Goal: Task Accomplishment & Management: Complete application form

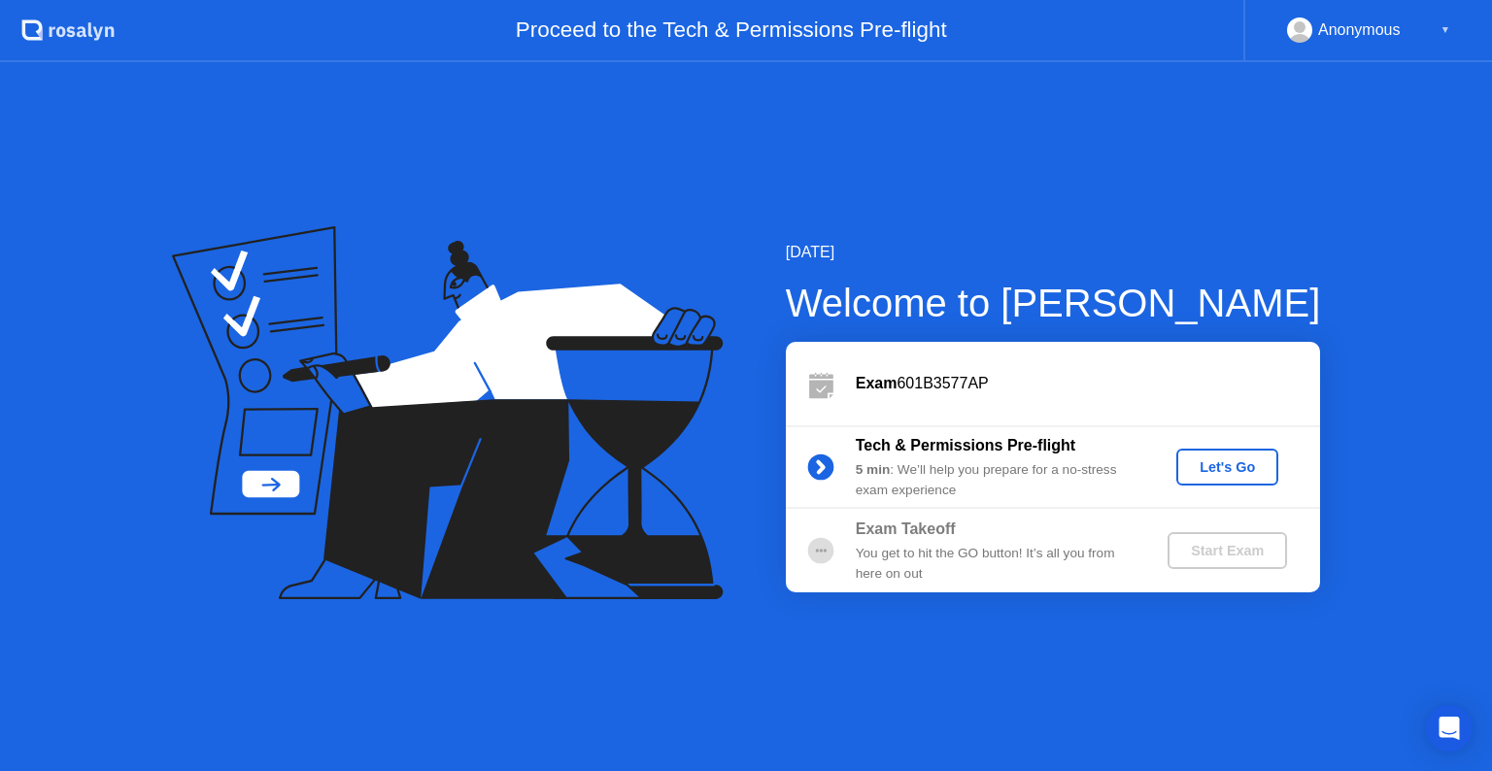
click at [1250, 456] on button "Let's Go" at bounding box center [1228, 467] width 102 height 37
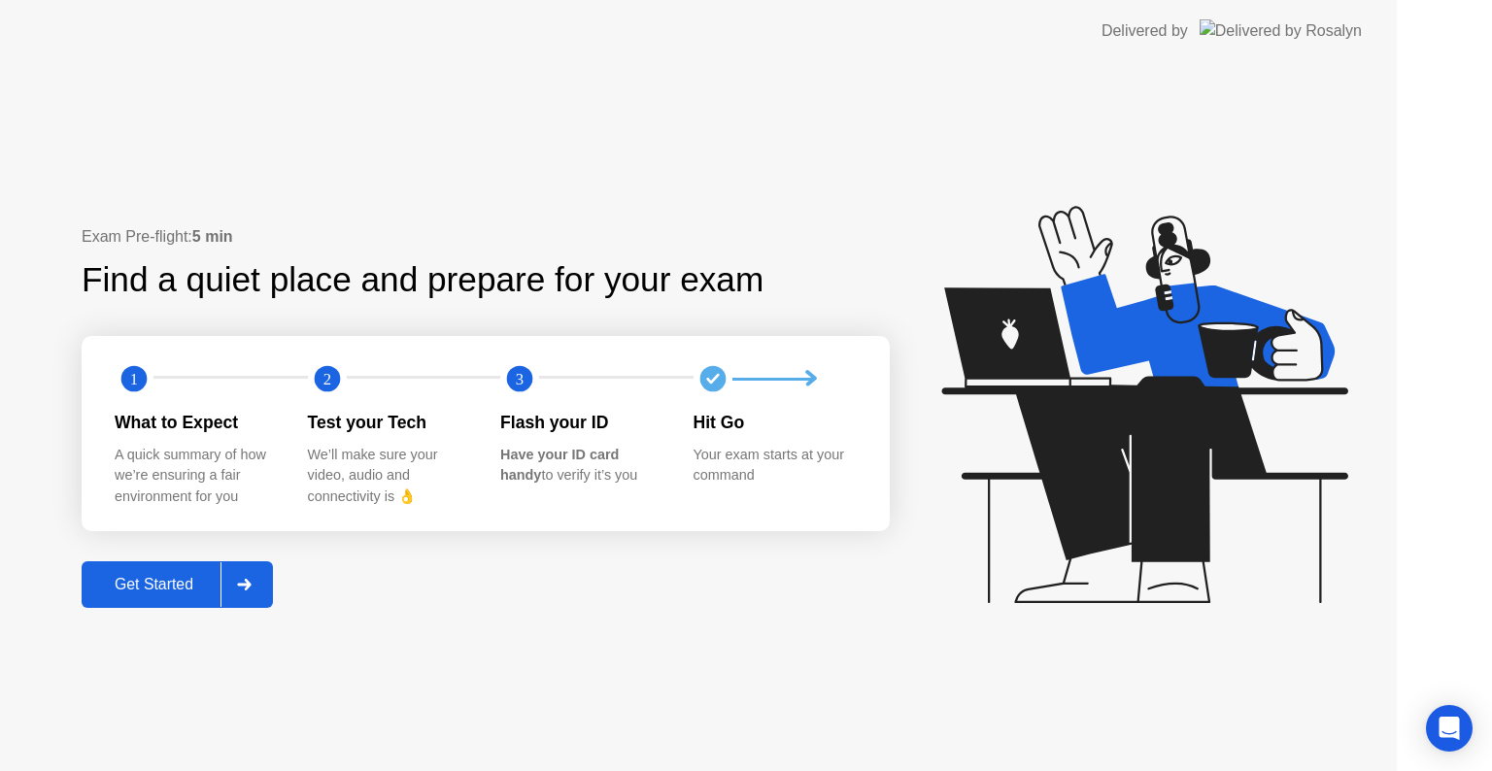
click at [1244, 467] on icon at bounding box center [1145, 404] width 406 height 397
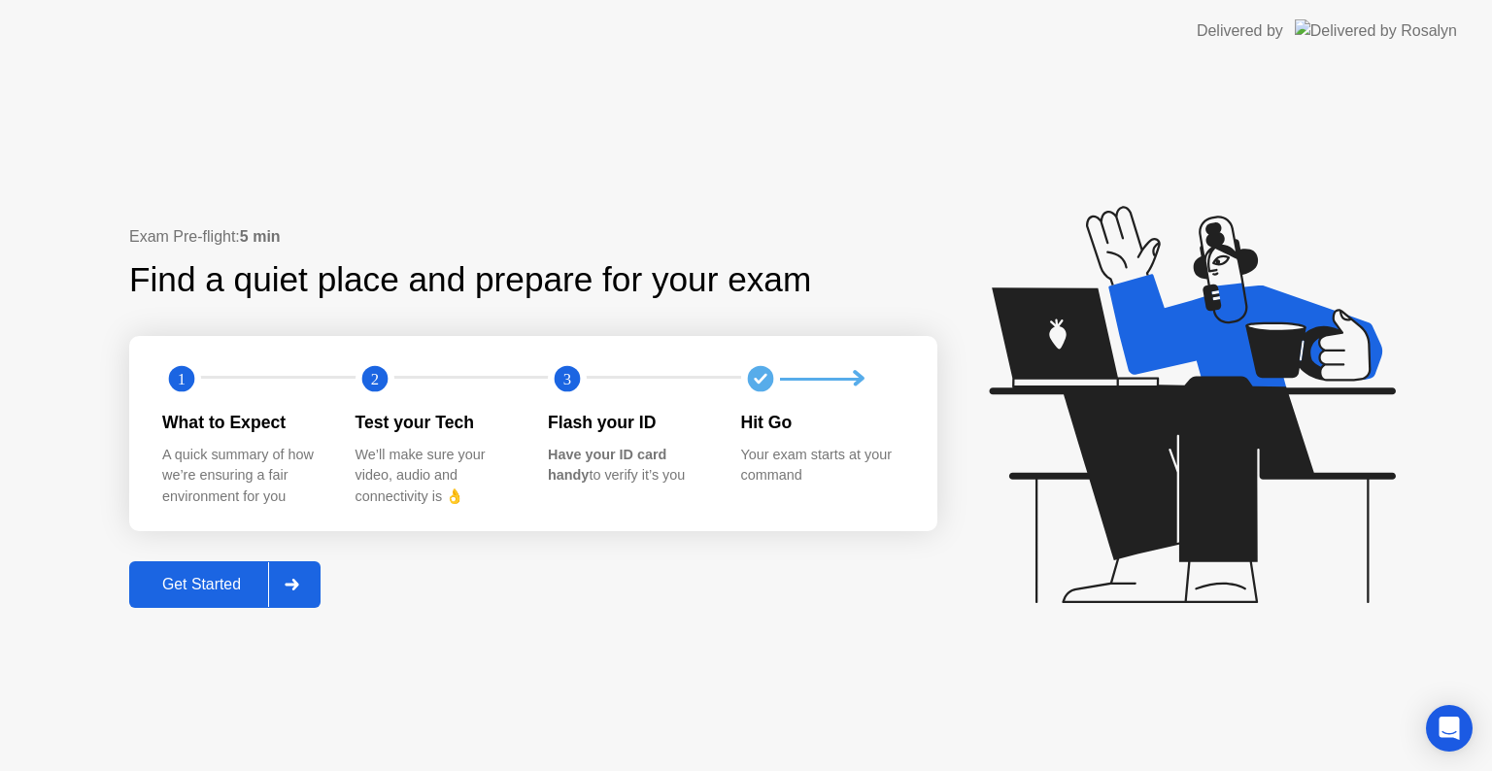
click at [201, 577] on div "Get Started" at bounding box center [201, 584] width 133 height 17
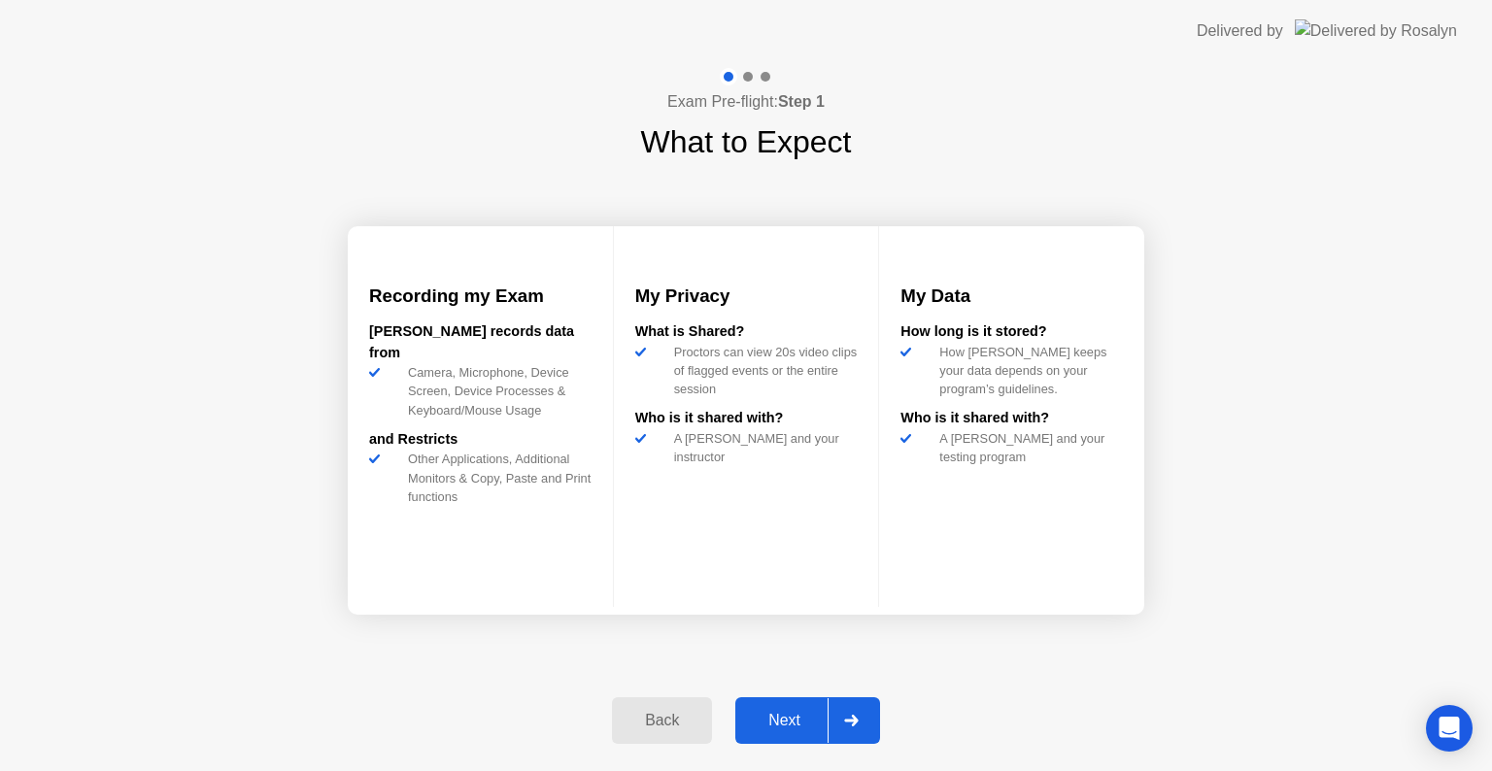
click at [771, 715] on div "Next" at bounding box center [784, 720] width 86 height 17
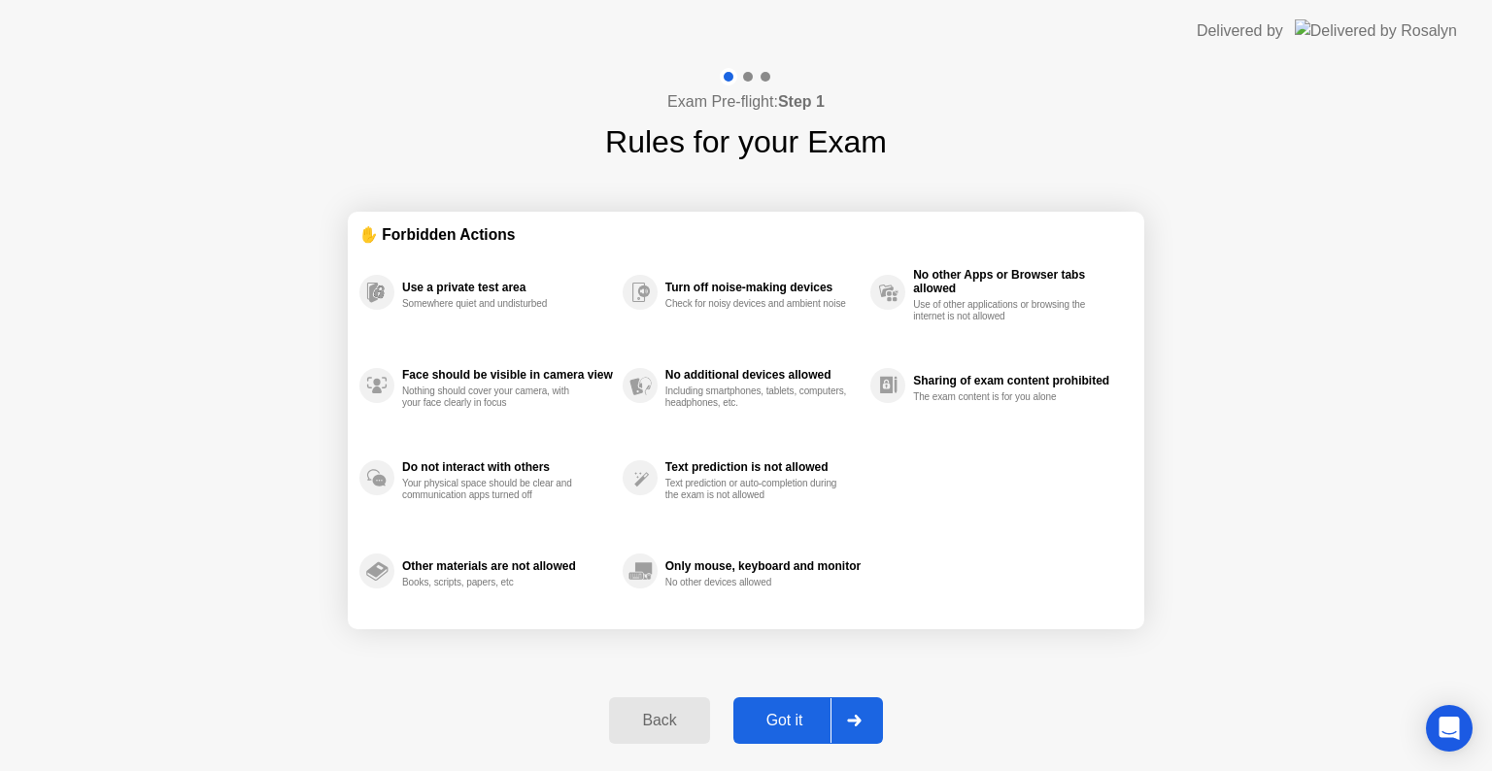
click at [771, 715] on div "Got it" at bounding box center [784, 720] width 91 height 17
select select "**********"
select select "*******"
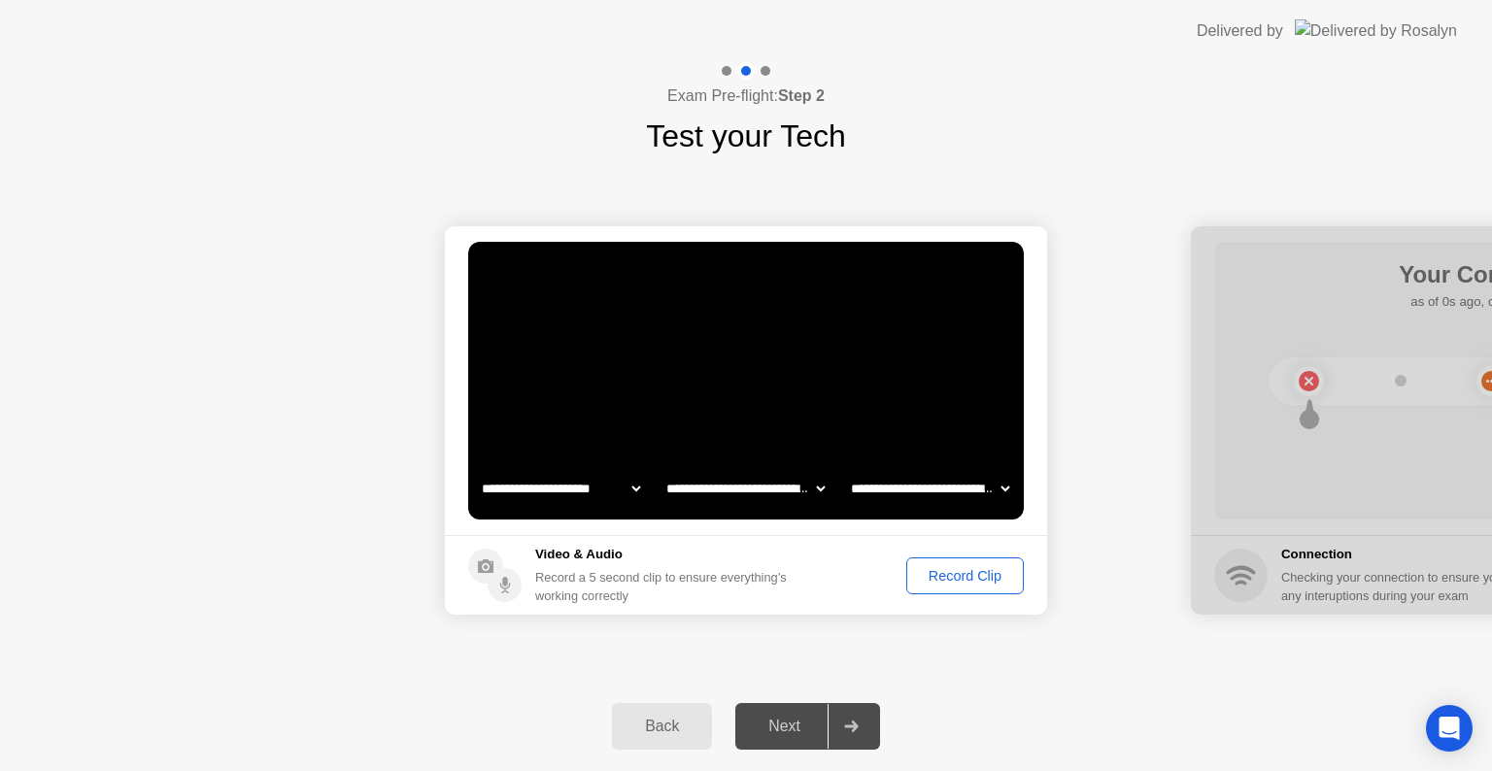
click at [980, 582] on div "Record Clip" at bounding box center [965, 576] width 104 height 16
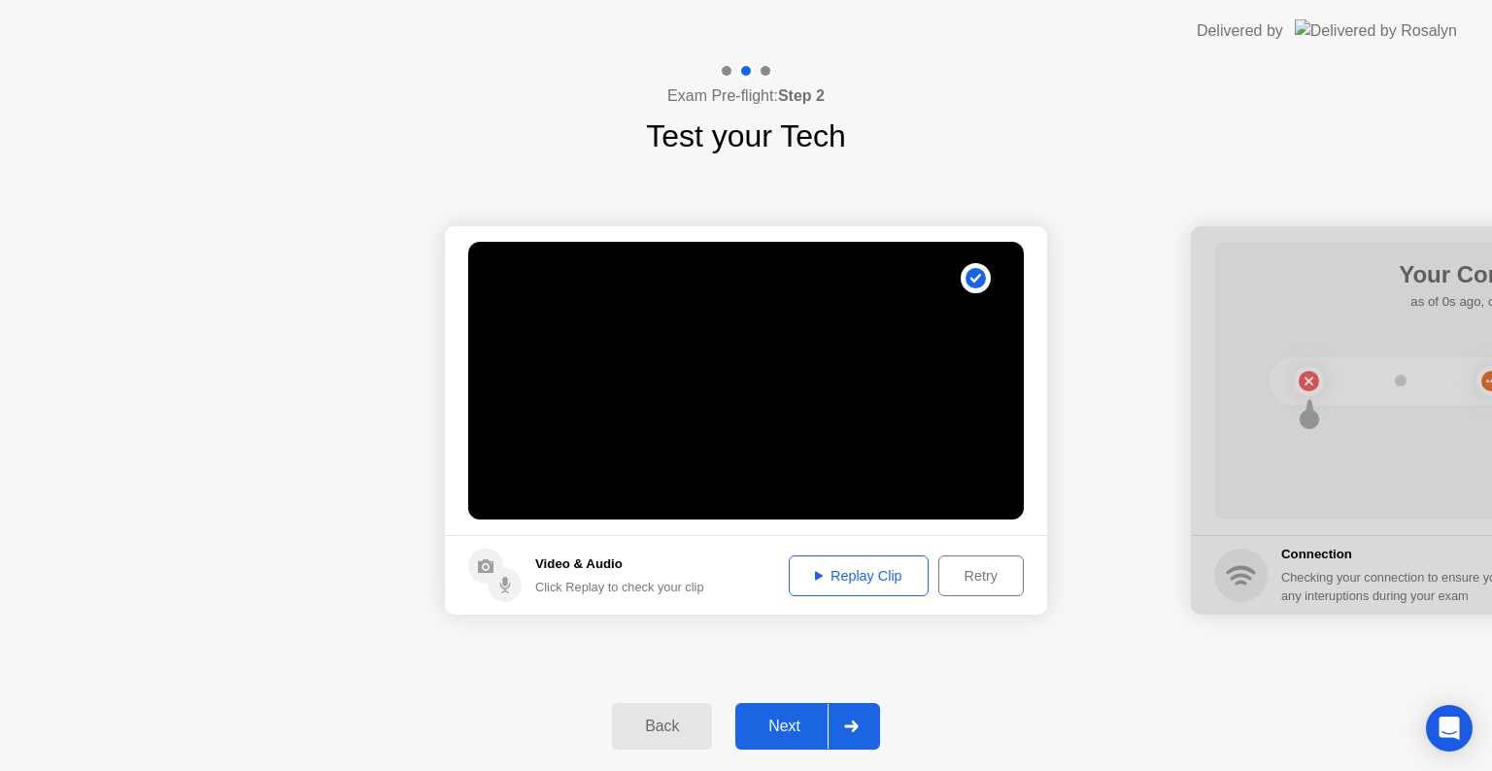
click at [816, 723] on div "Next" at bounding box center [784, 726] width 86 height 17
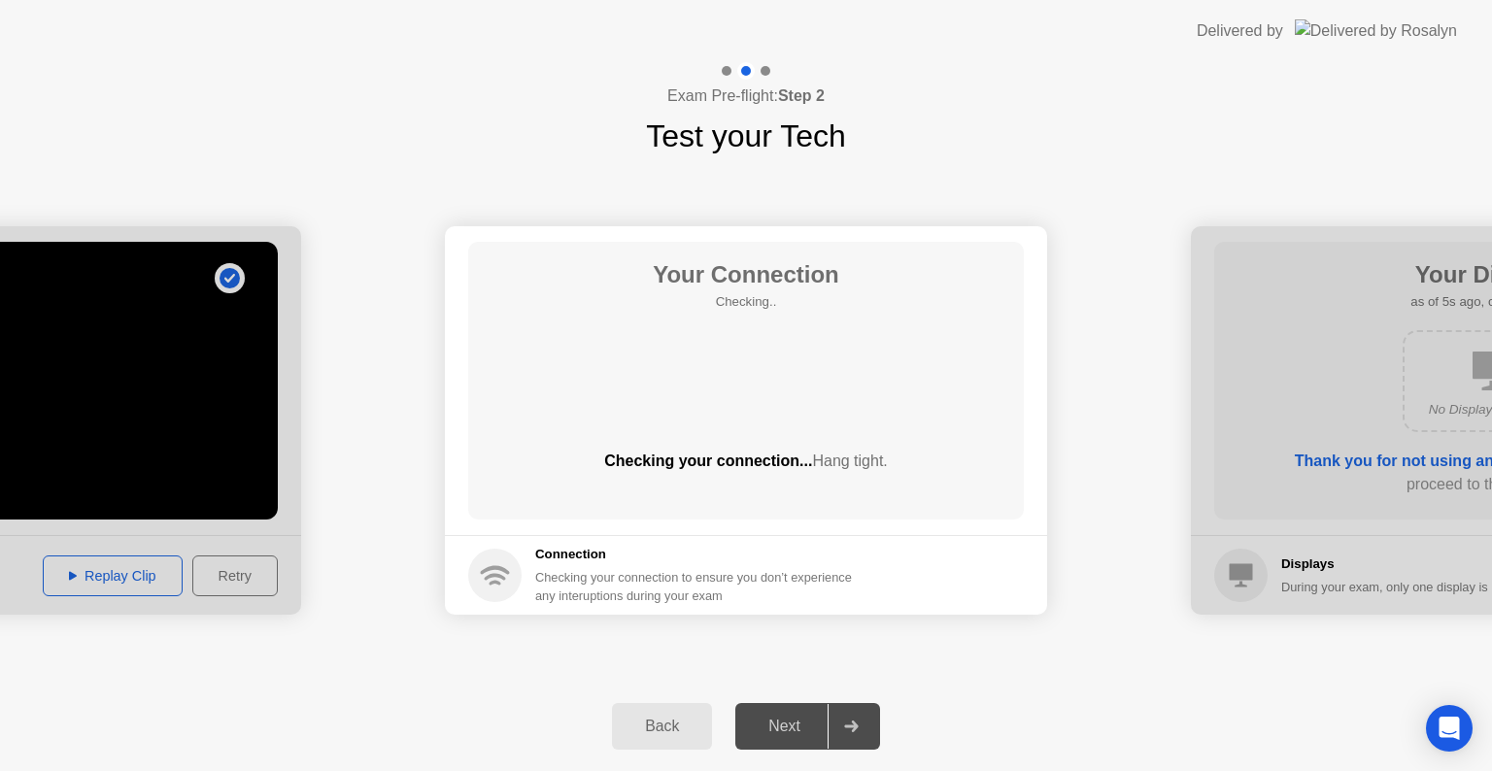
click at [801, 724] on div "Next" at bounding box center [784, 726] width 86 height 17
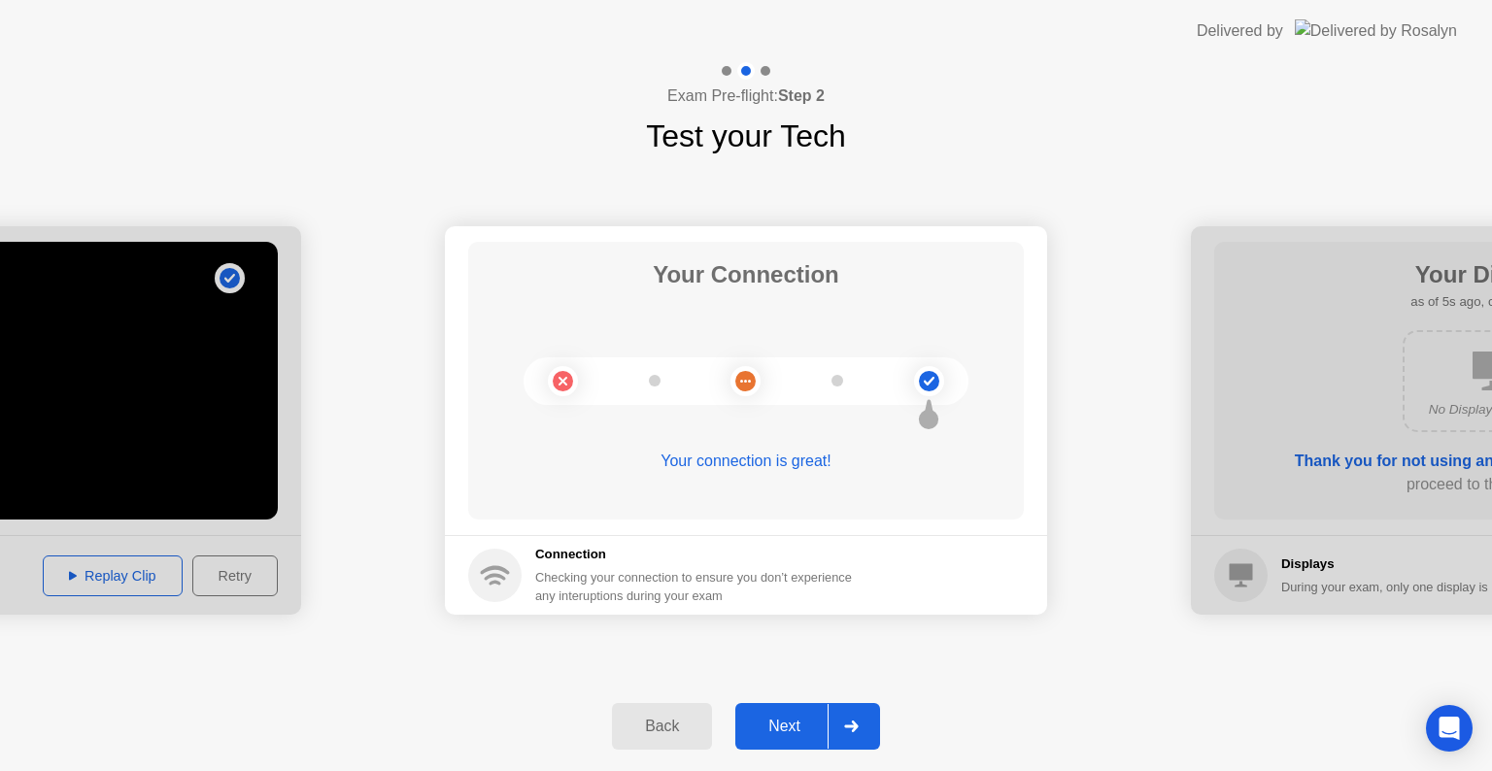
click at [792, 731] on div "Next" at bounding box center [784, 726] width 86 height 17
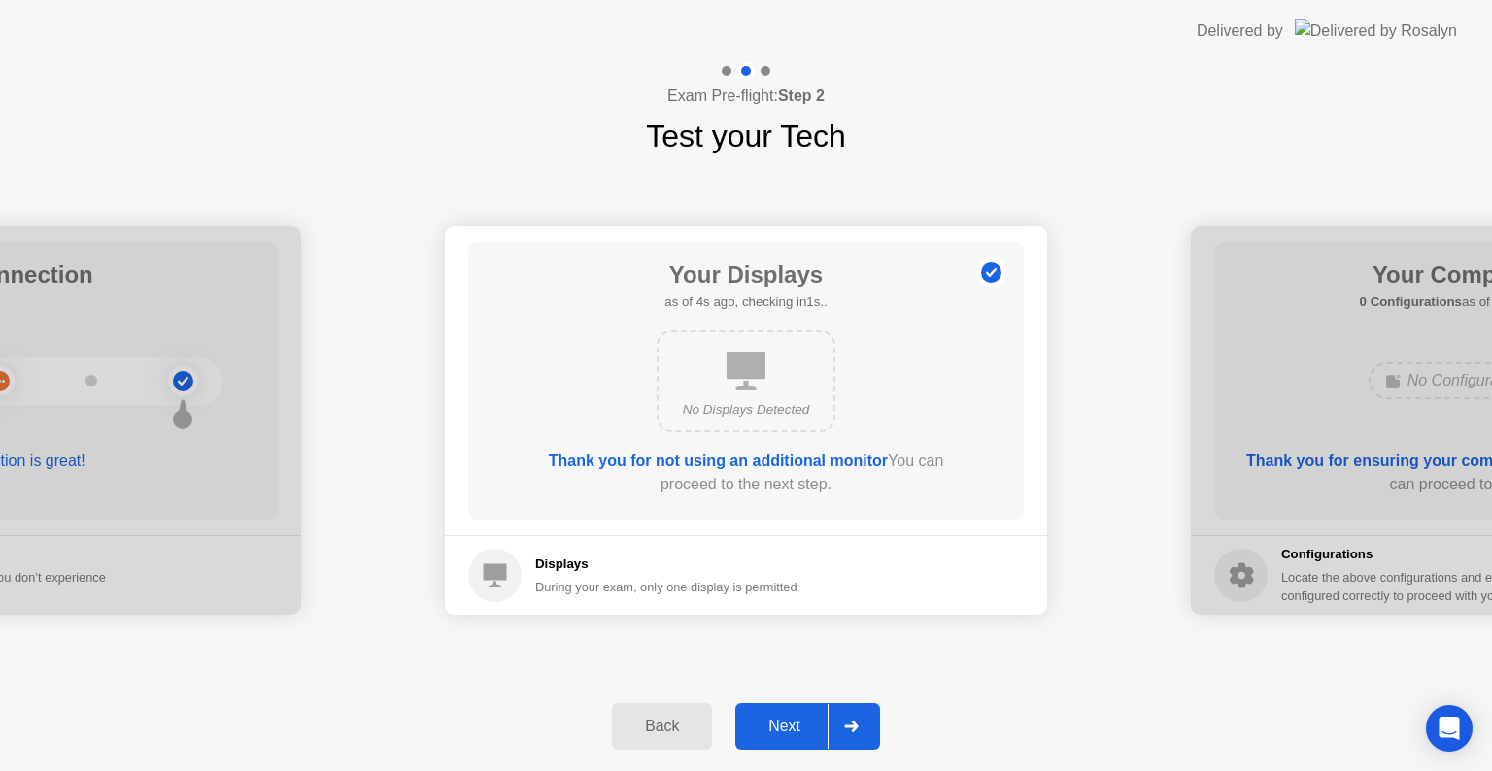
click at [792, 731] on div "Next" at bounding box center [784, 726] width 86 height 17
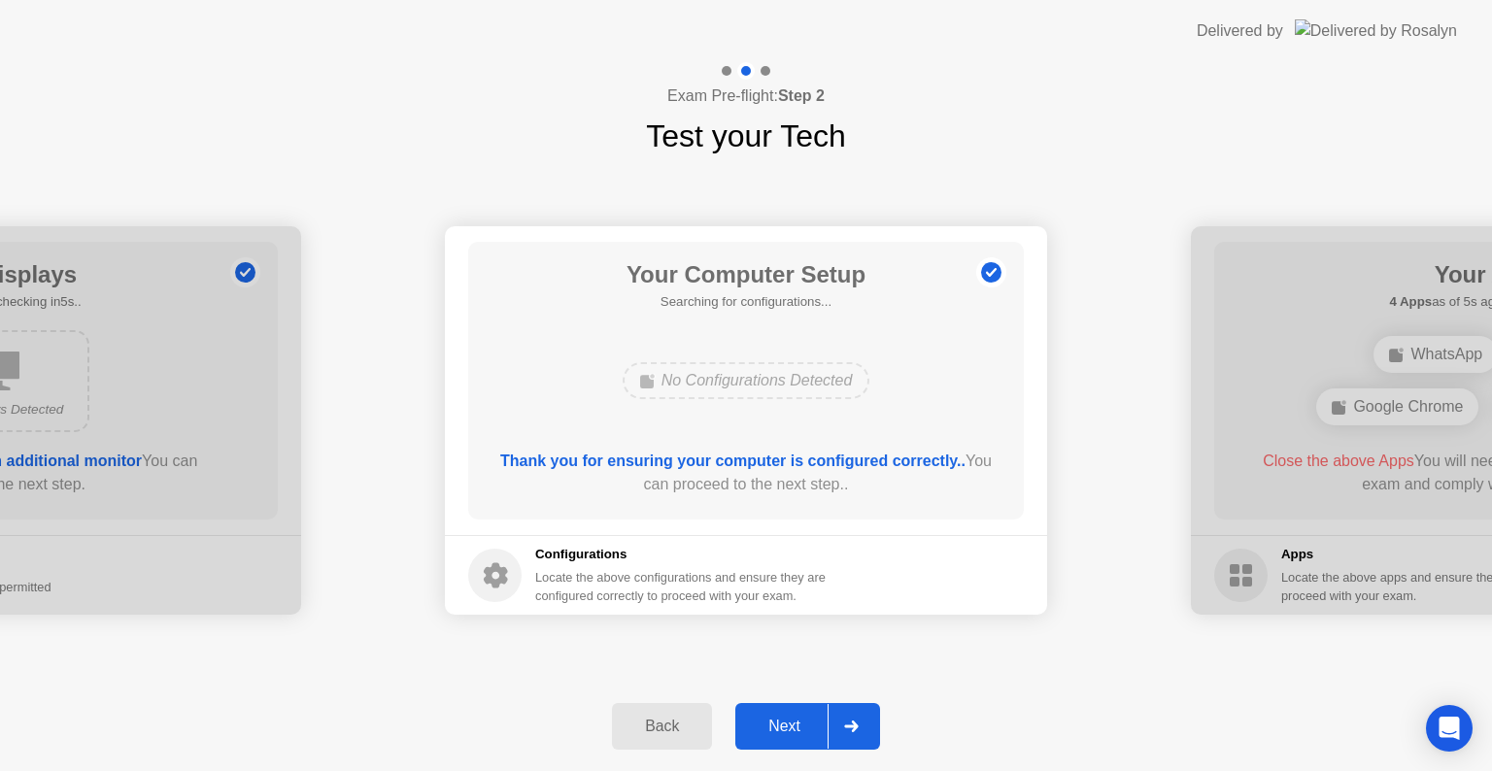
click at [792, 731] on div "Next" at bounding box center [784, 726] width 86 height 17
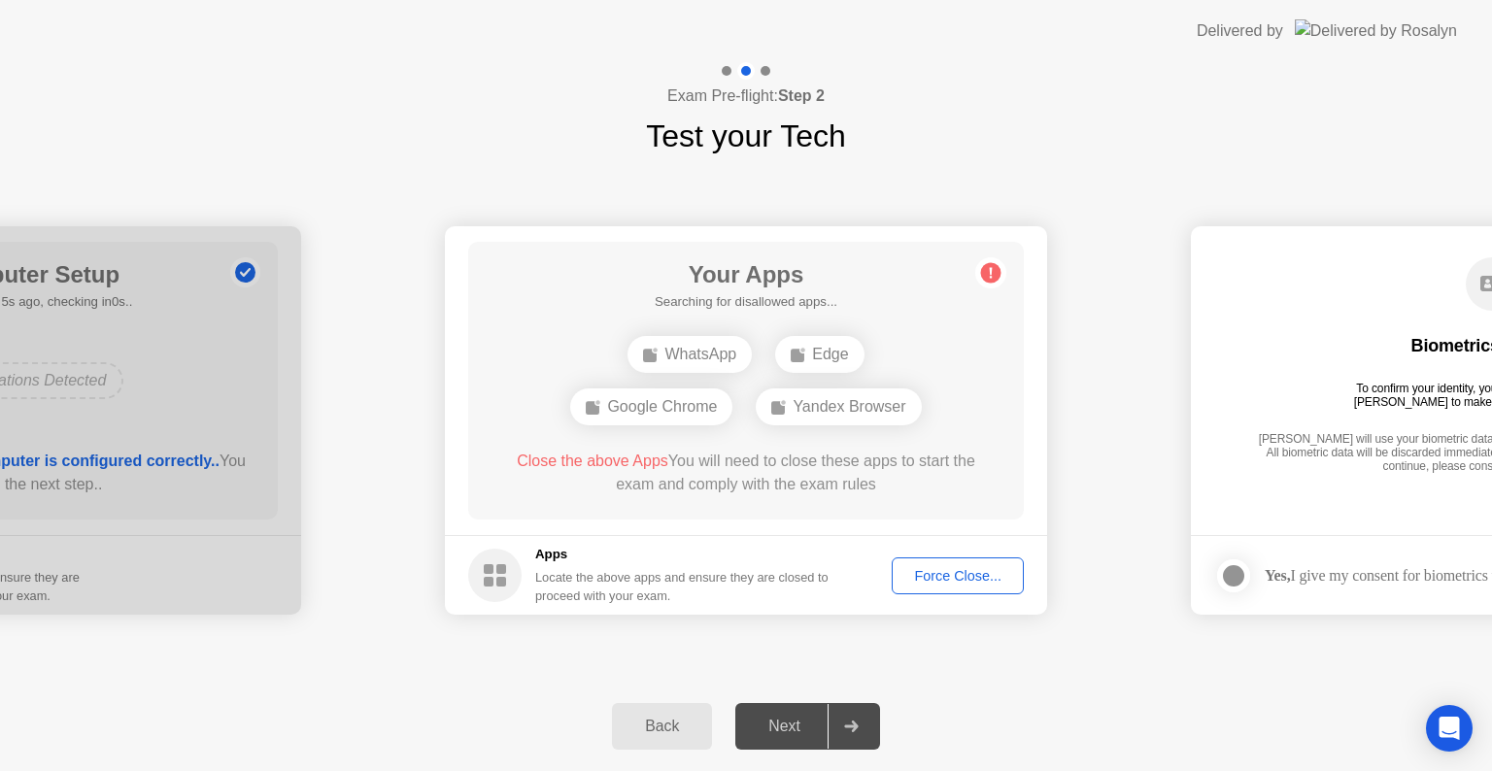
click at [946, 570] on div "Force Close..." at bounding box center [958, 576] width 119 height 16
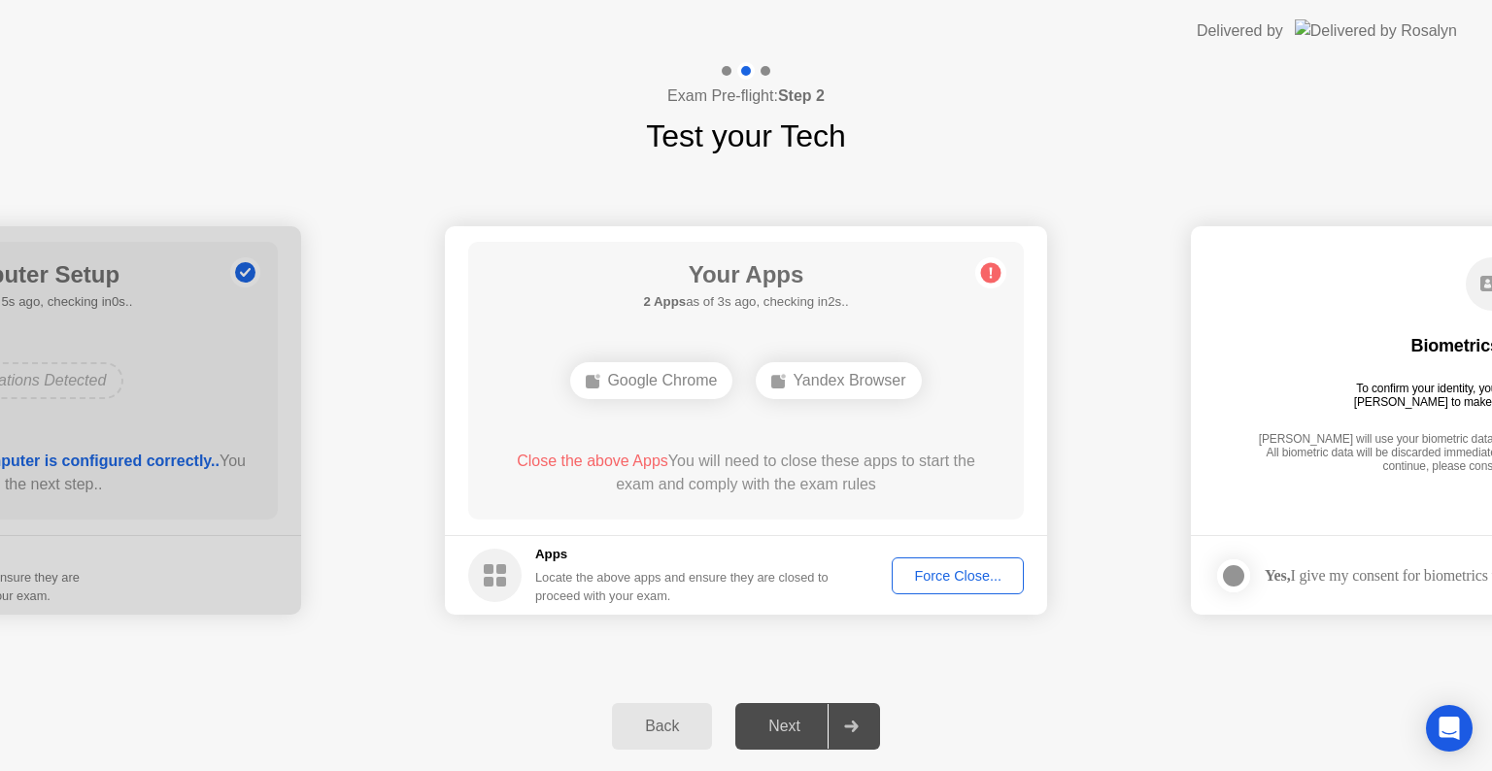
click at [945, 579] on div "Force Close..." at bounding box center [958, 576] width 119 height 16
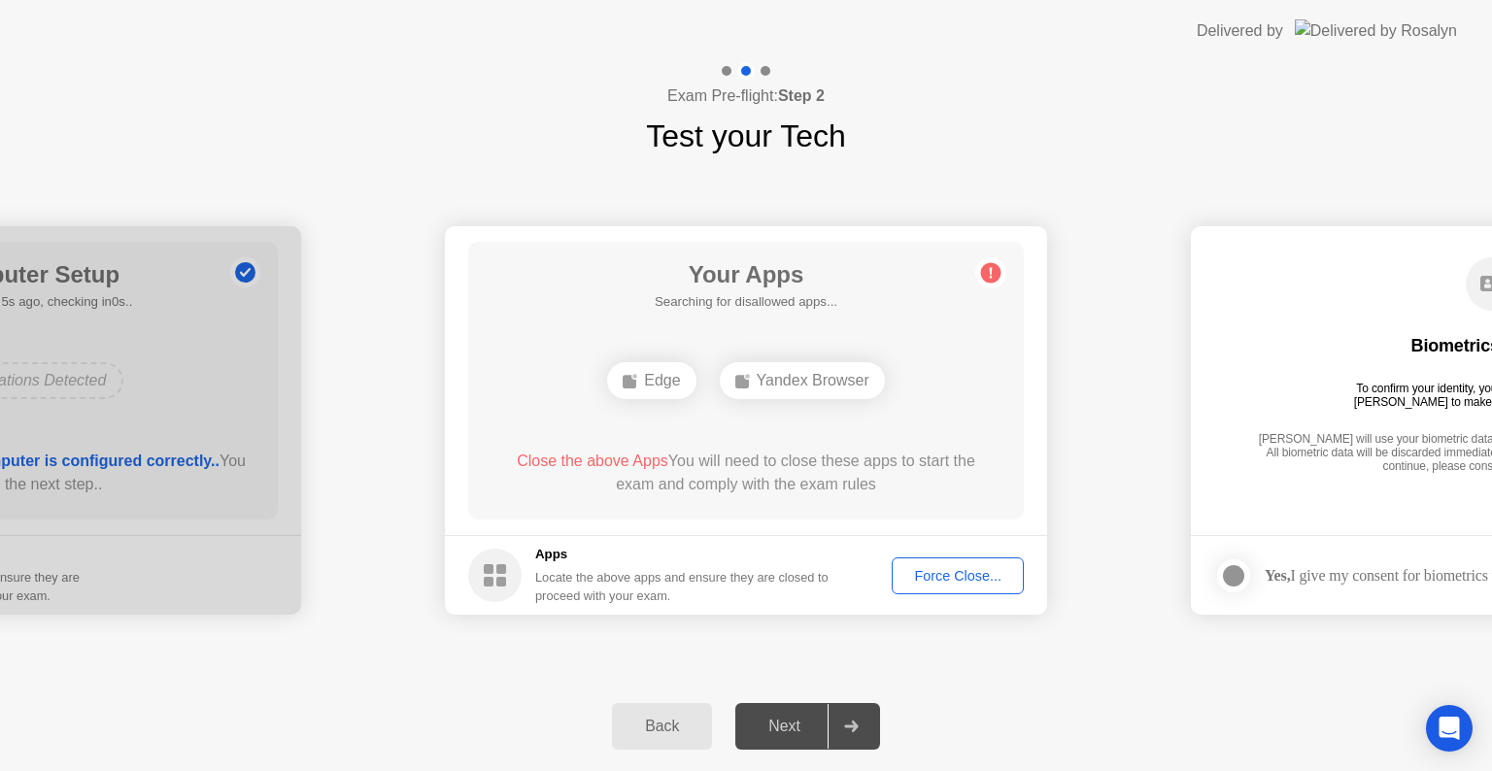
click at [988, 587] on button "Force Close..." at bounding box center [958, 576] width 132 height 37
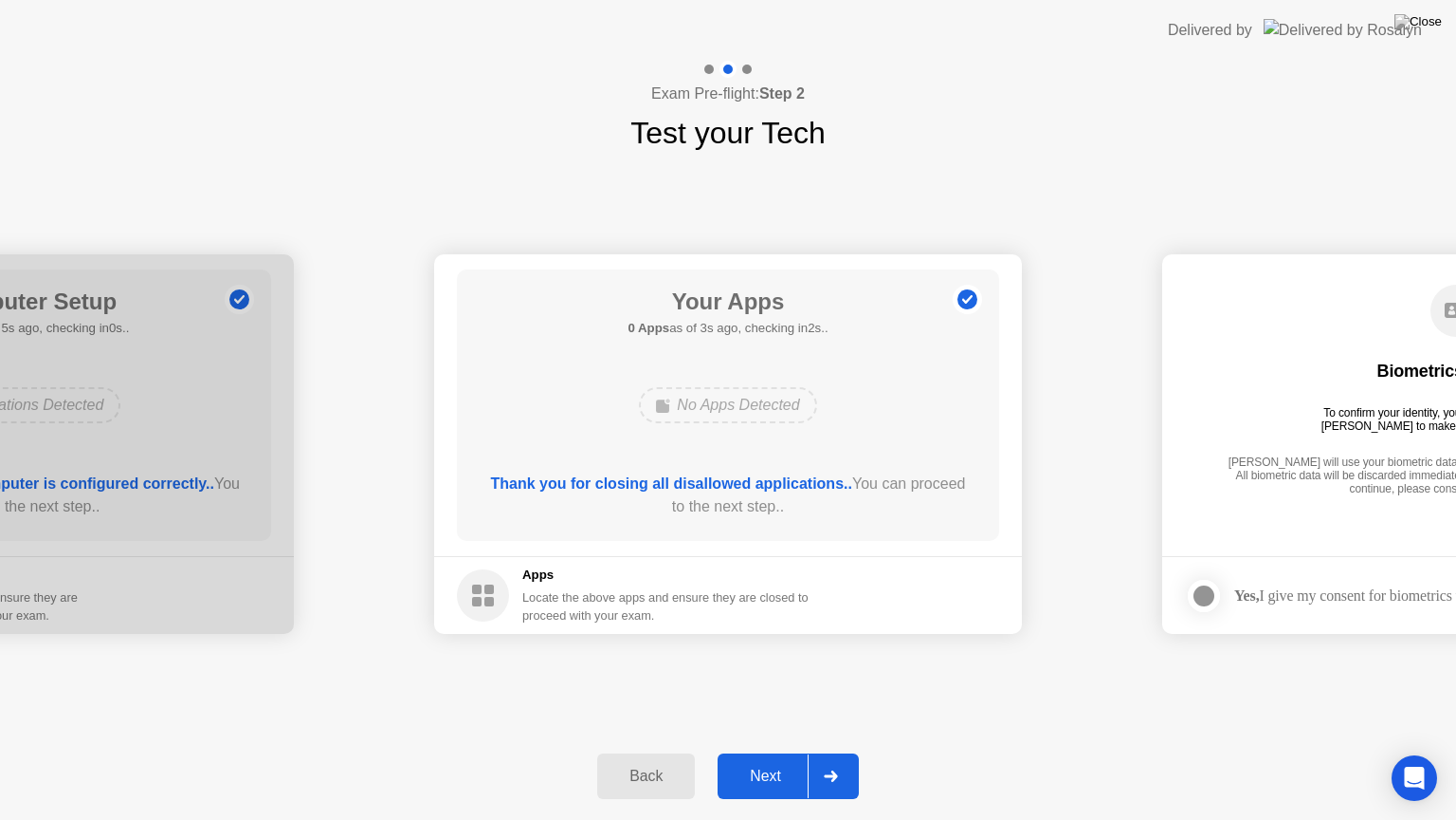
click at [758, 753] on button "Next" at bounding box center [789, 775] width 142 height 46
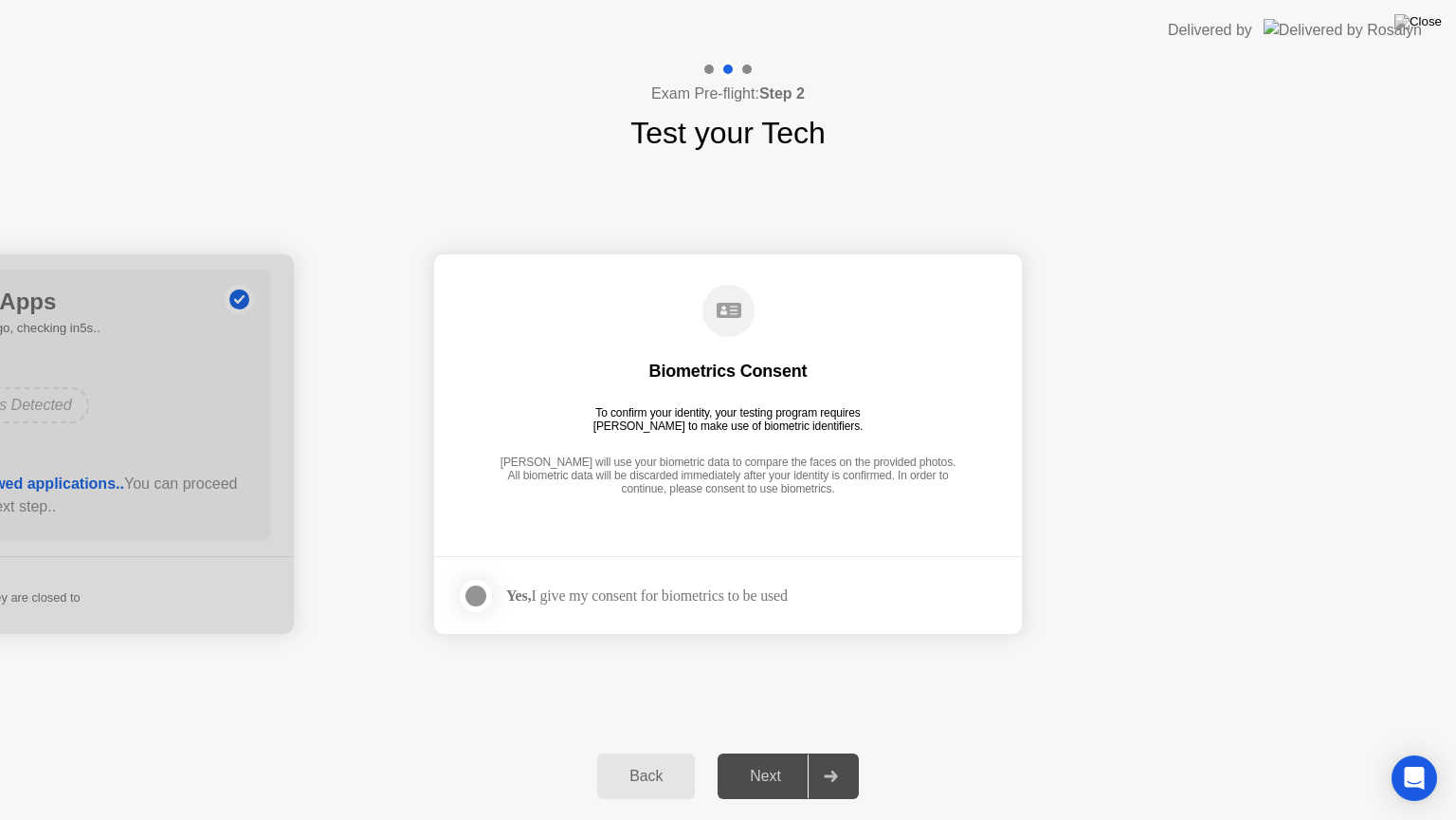
click at [477, 596] on div at bounding box center [475, 595] width 22 height 22
click at [756, 753] on div "Next" at bounding box center [765, 775] width 84 height 17
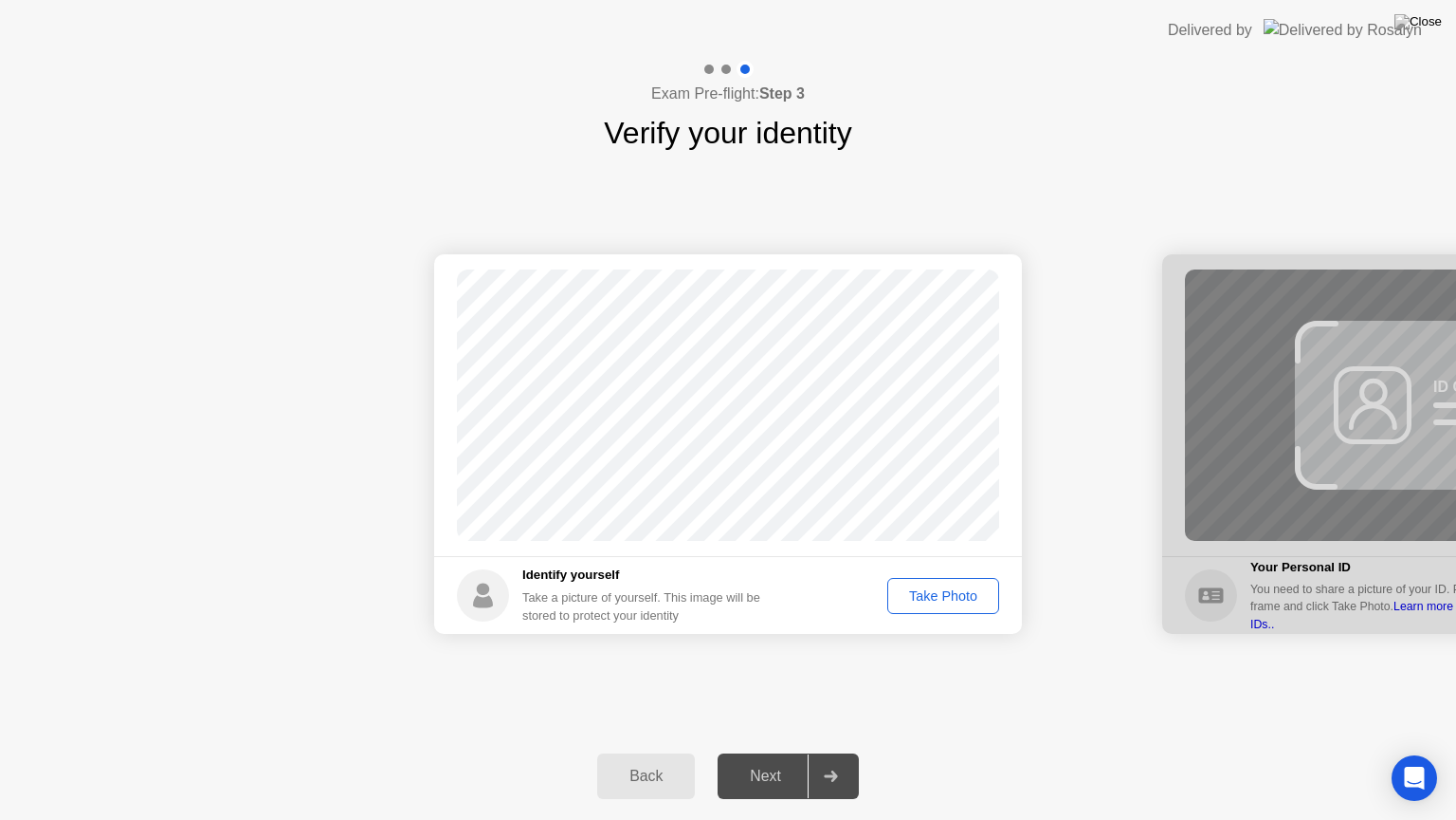
click at [952, 588] on div "Take Photo" at bounding box center [943, 595] width 99 height 16
click at [792, 753] on button "Next" at bounding box center [789, 775] width 142 height 46
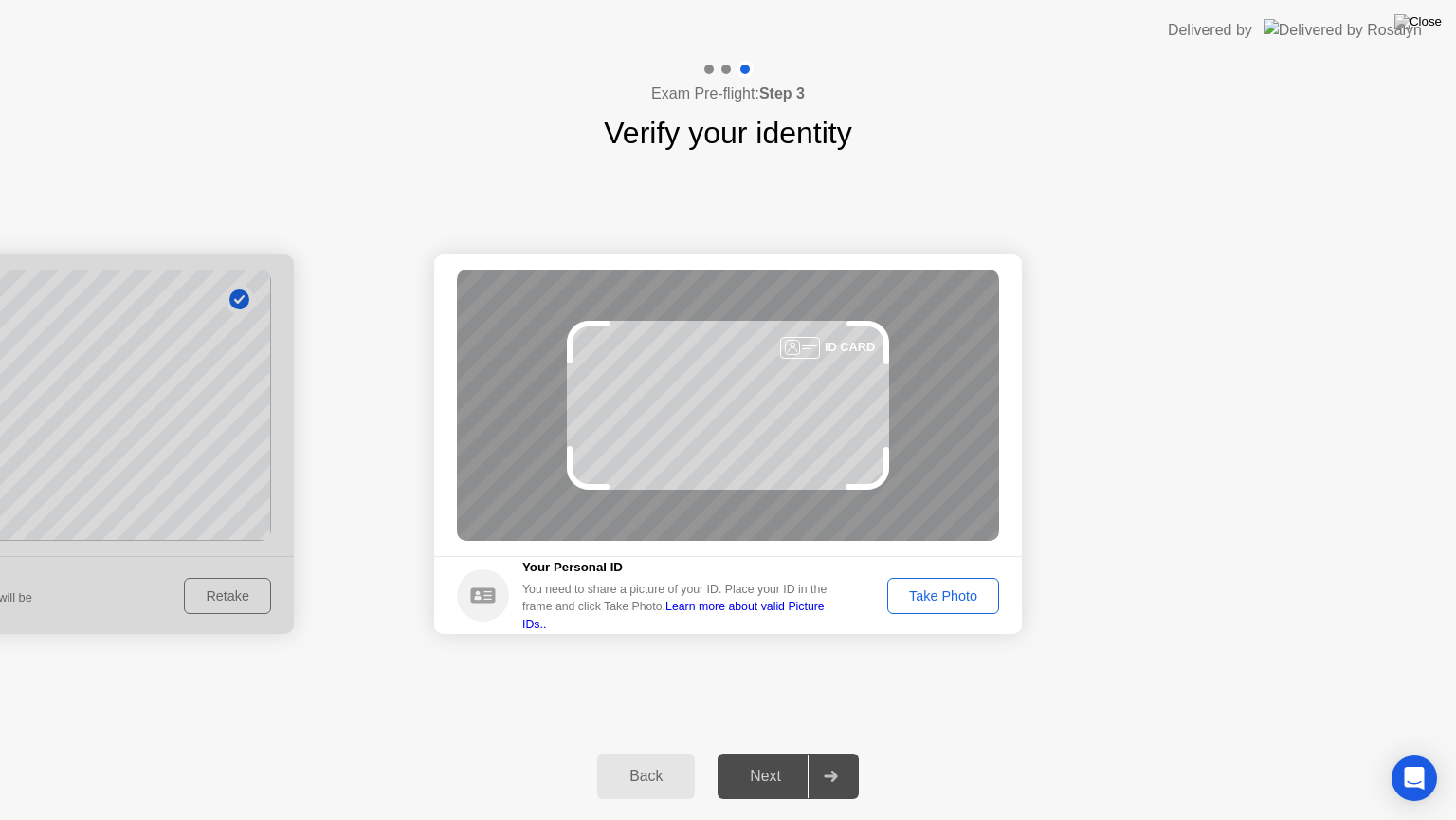
click at [955, 597] on div "Take Photo" at bounding box center [943, 595] width 99 height 16
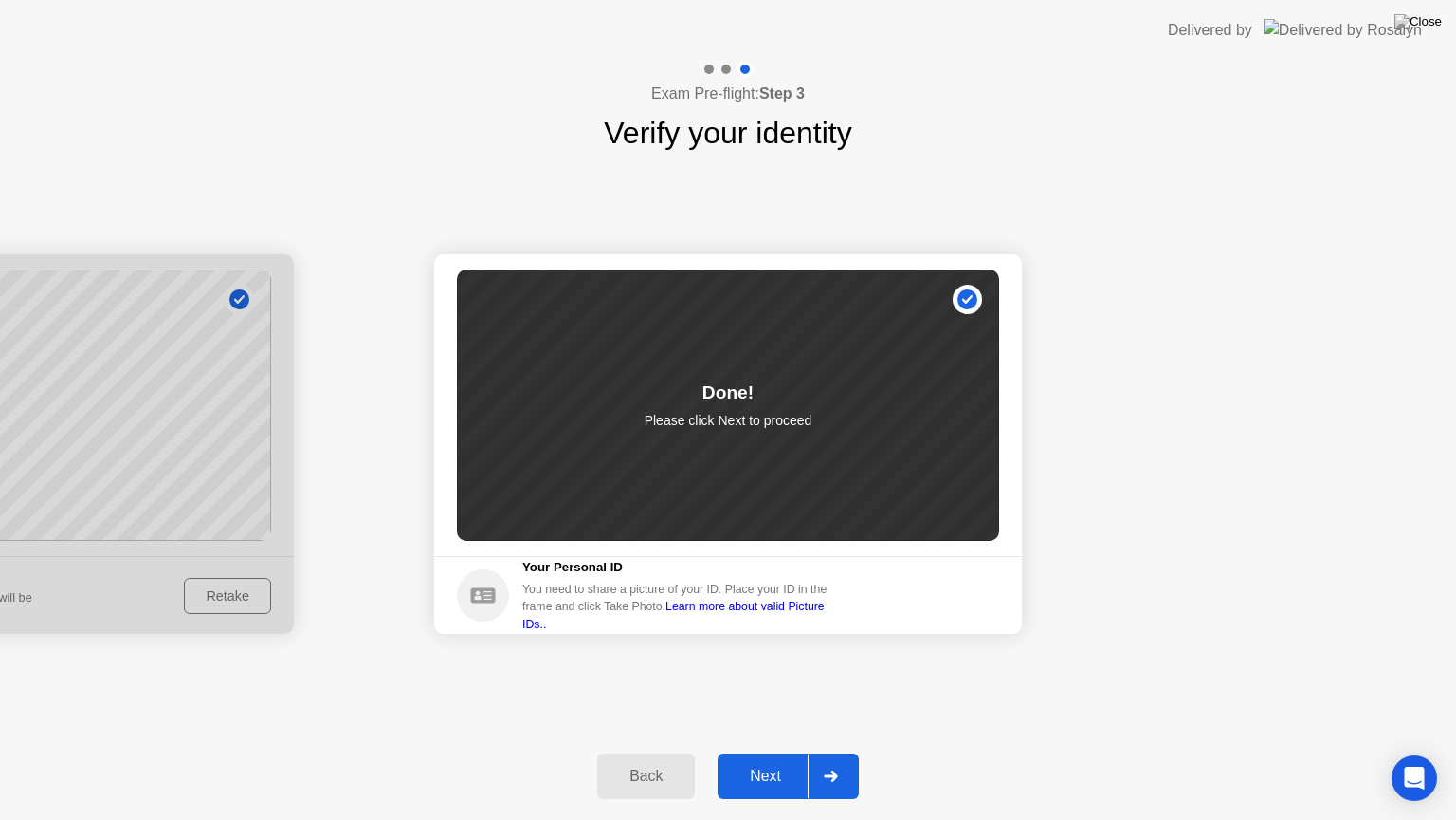
click at [752, 753] on div "Next" at bounding box center [765, 775] width 84 height 17
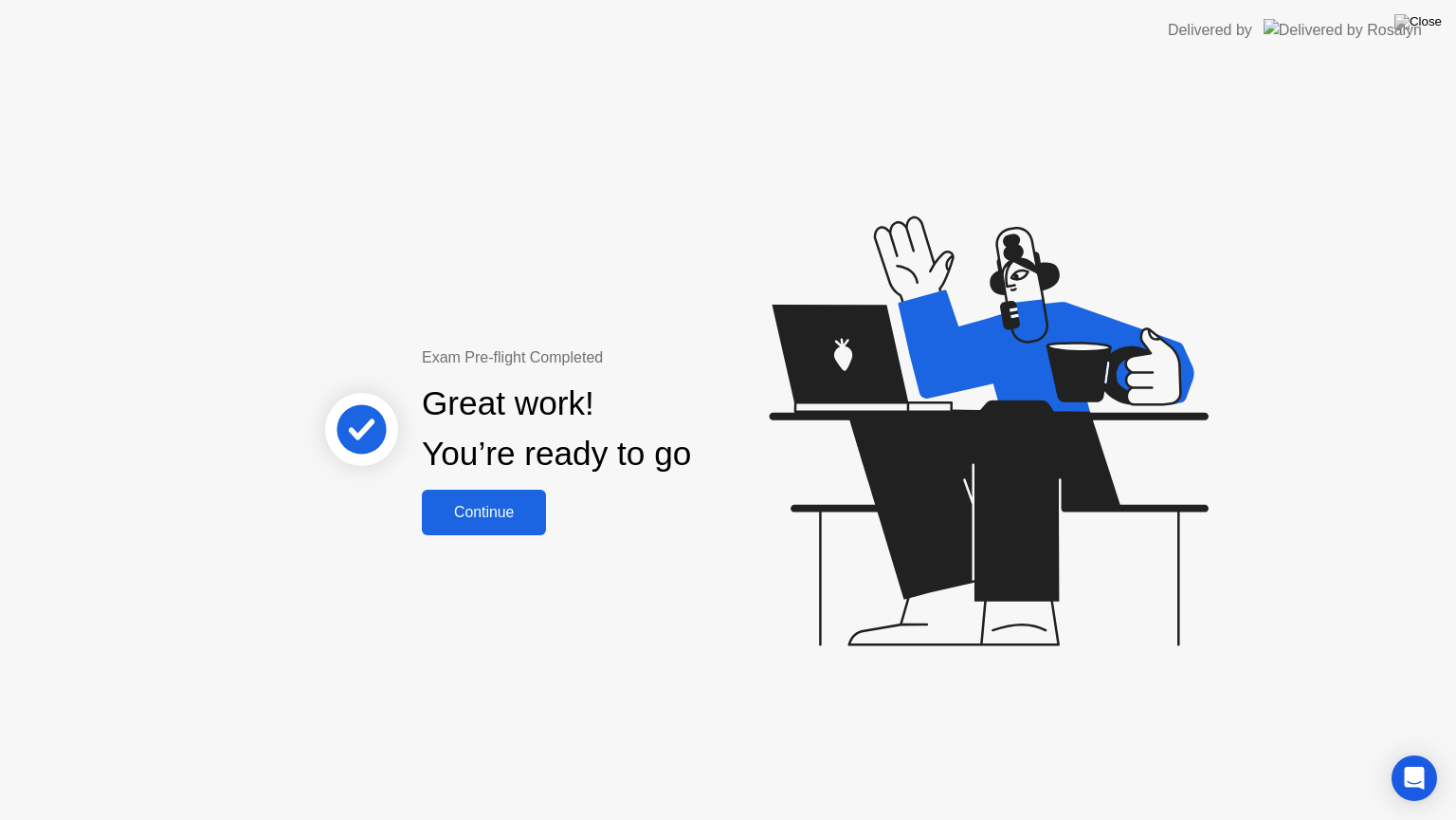
click at [493, 517] on div "Continue" at bounding box center [484, 512] width 113 height 17
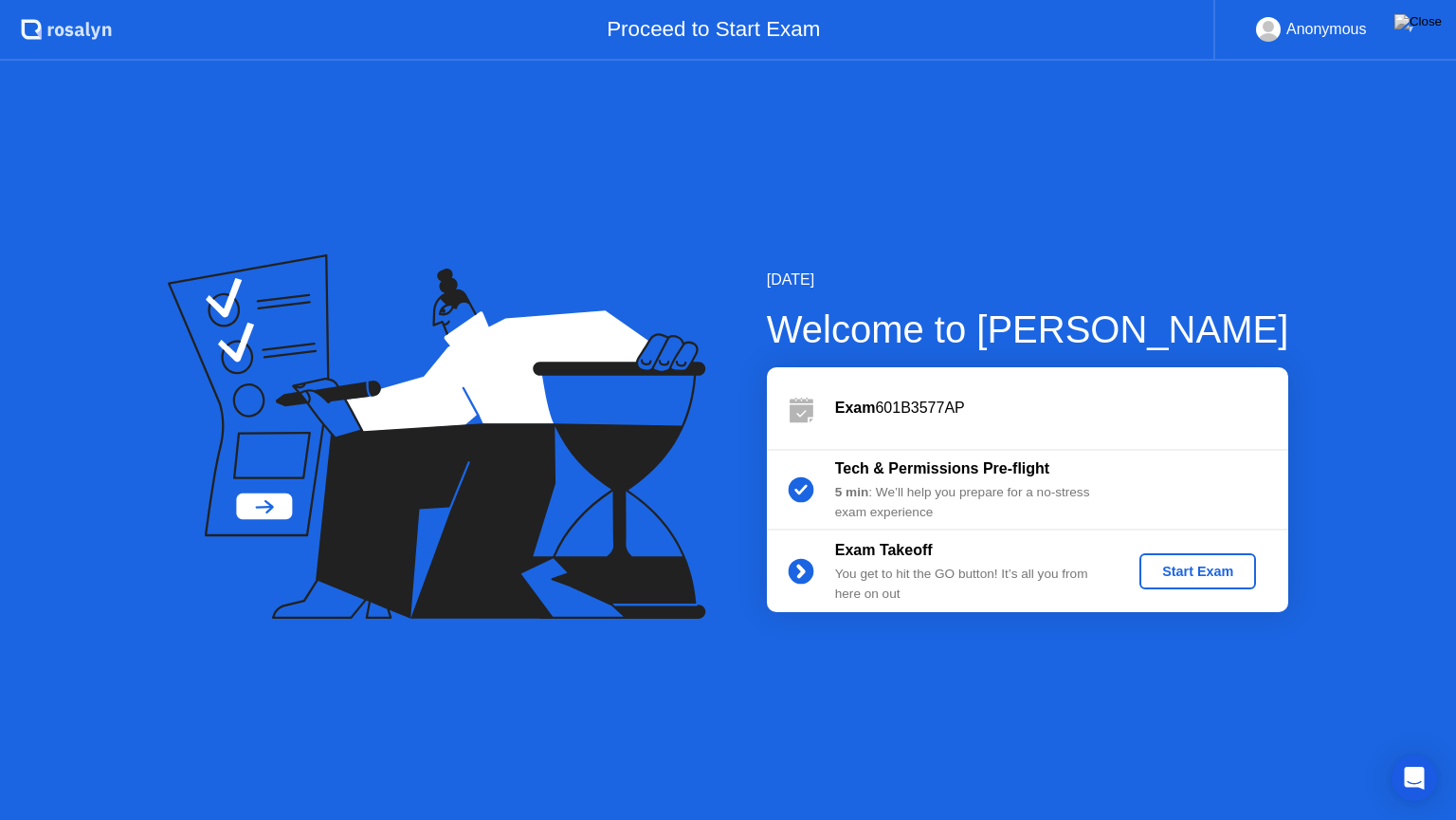
click at [1218, 567] on div "Start Exam" at bounding box center [1198, 571] width 101 height 16
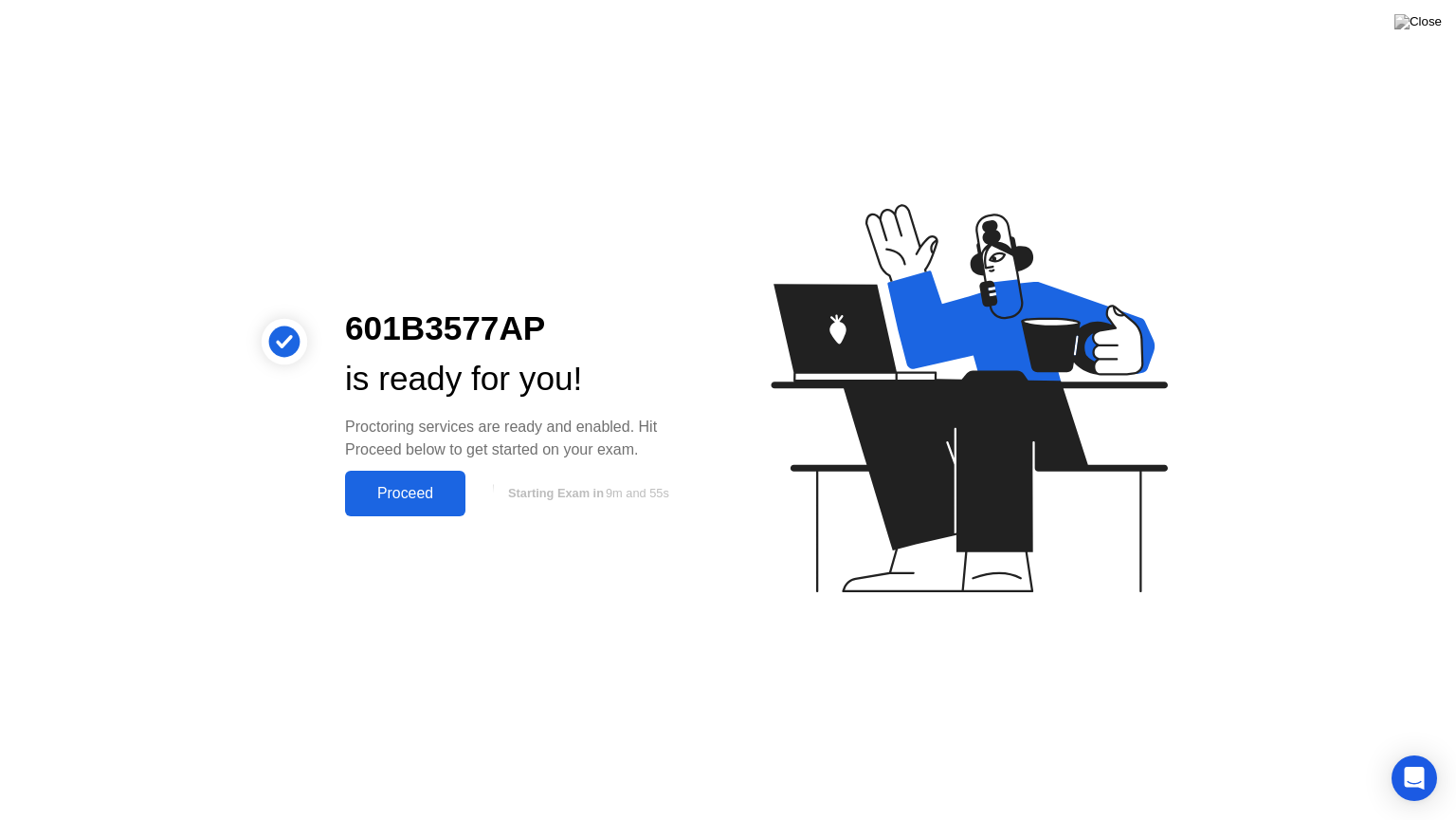
click at [418, 486] on div "Proceed" at bounding box center [406, 493] width 109 height 17
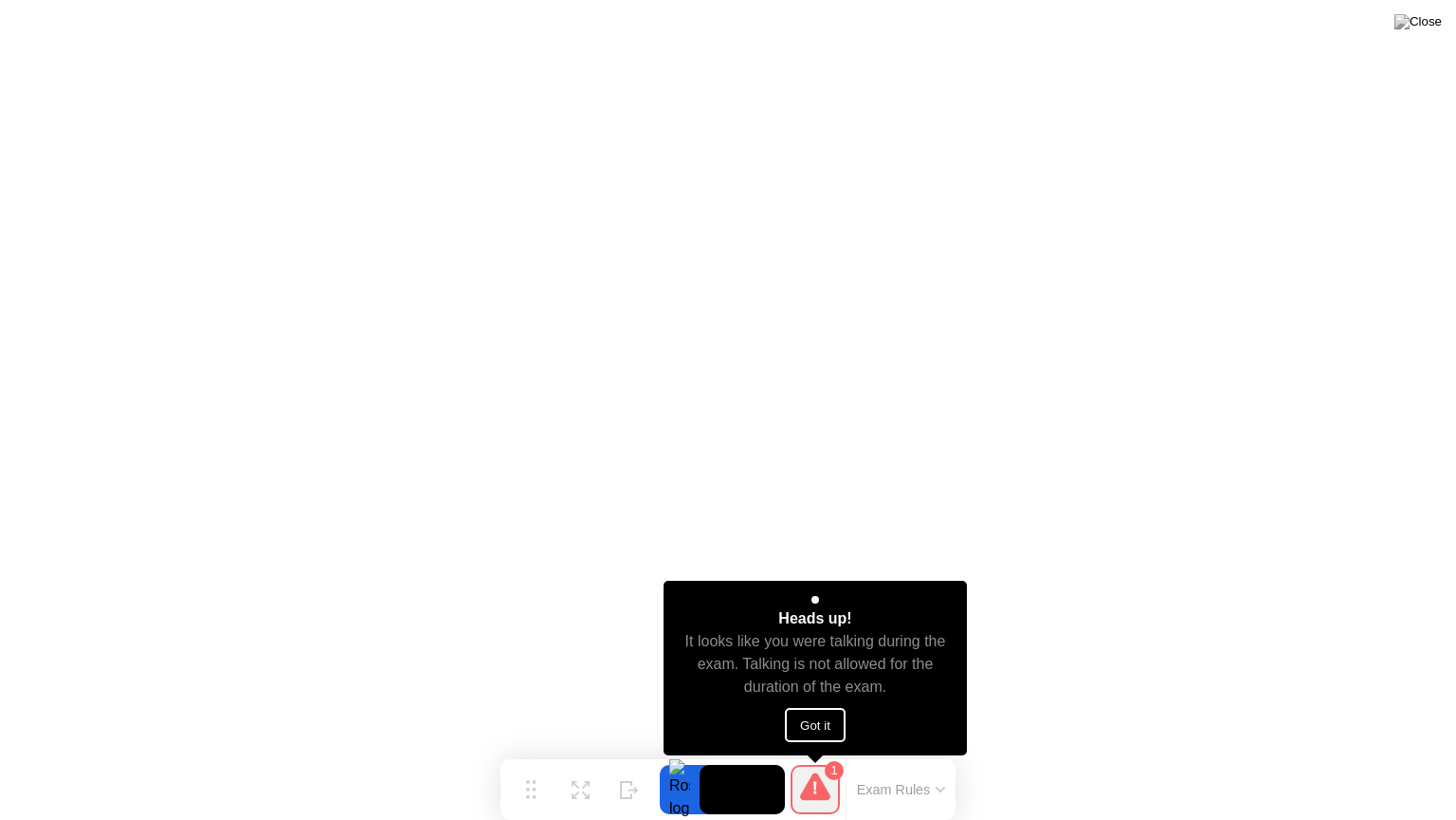
click at [826, 718] on button "Got it" at bounding box center [816, 724] width 61 height 34
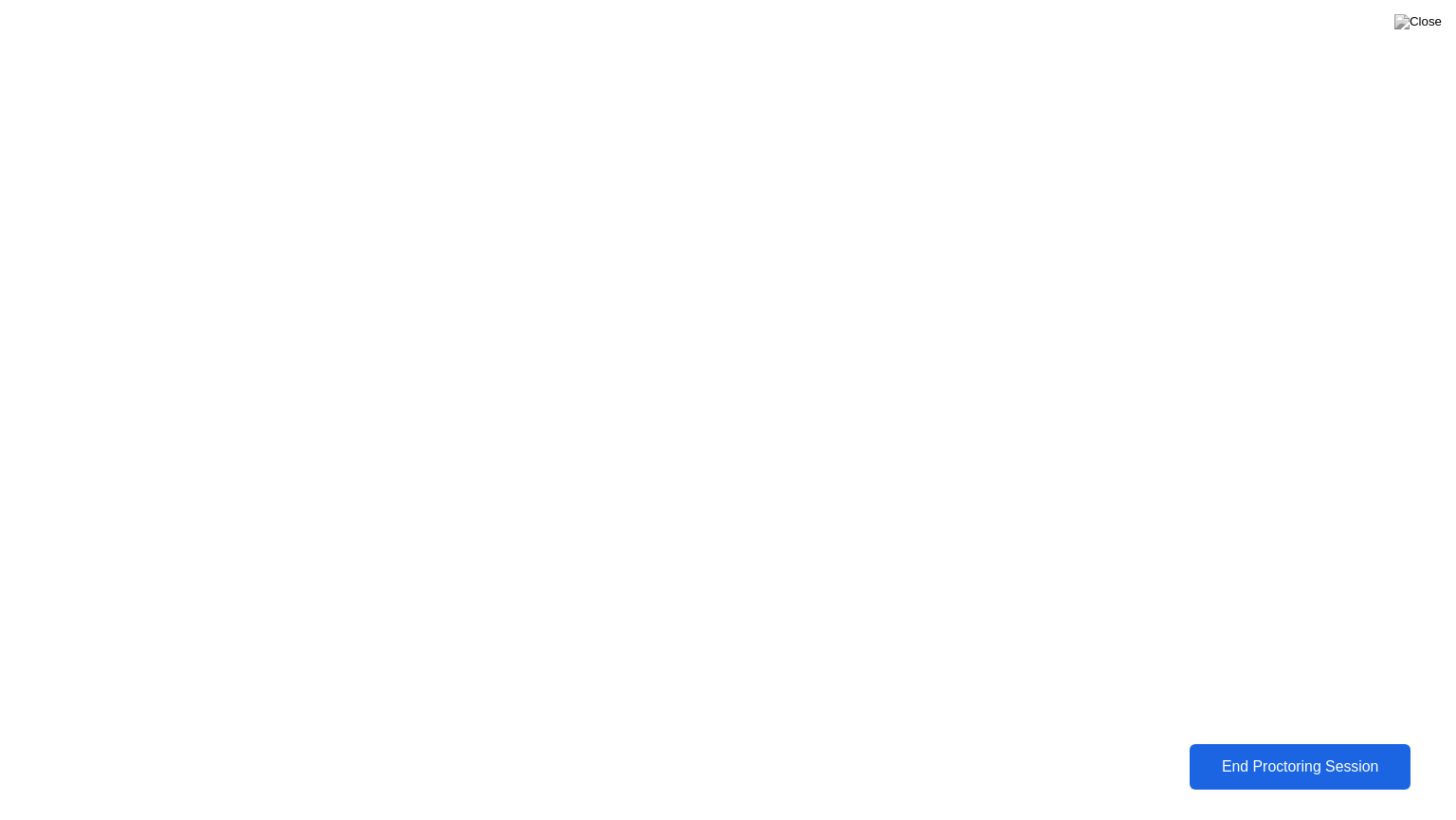
click at [1263, 753] on div "End Proctoring Session" at bounding box center [1300, 765] width 210 height 17
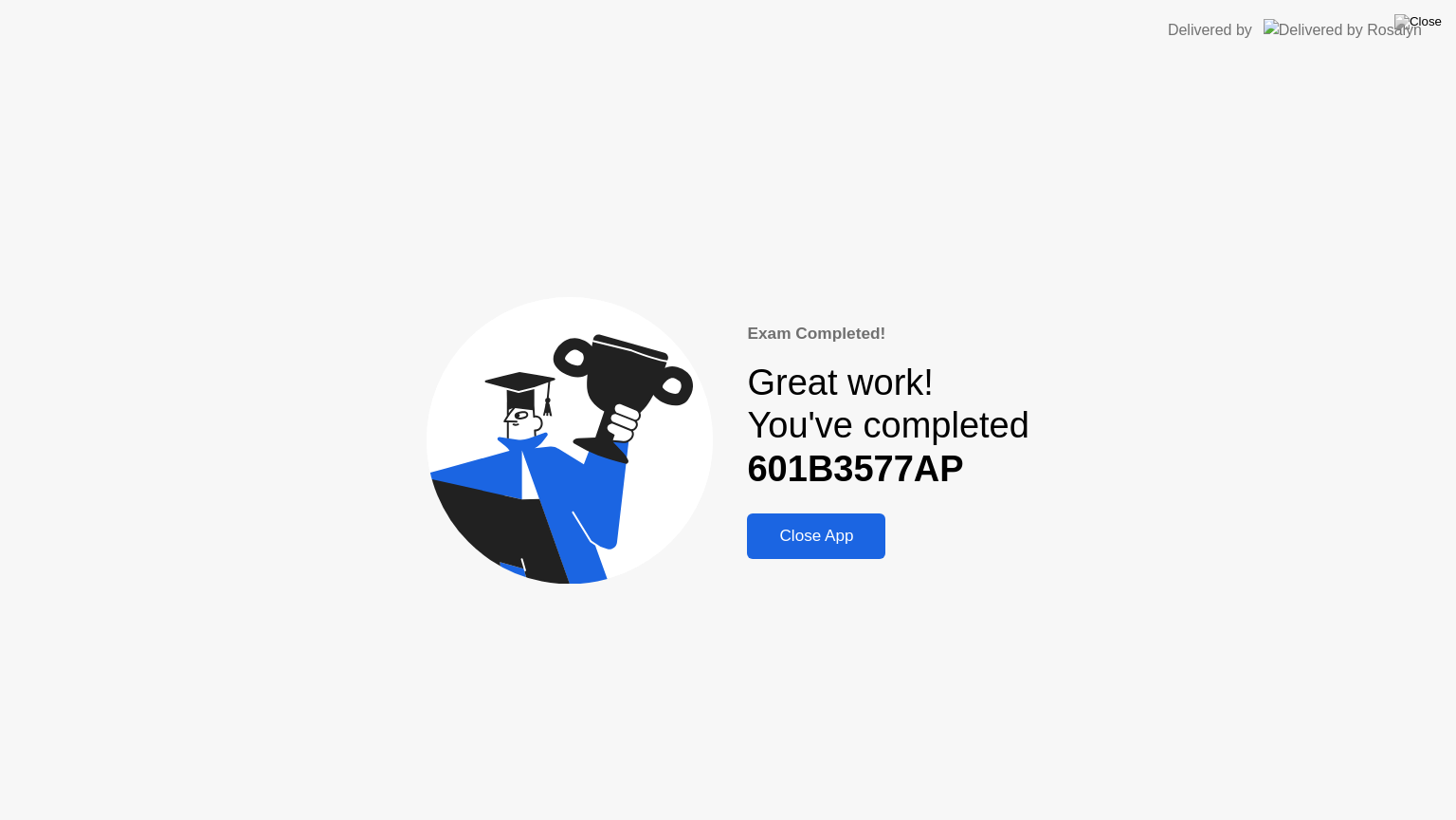
click at [791, 518] on button "Close App" at bounding box center [817, 536] width 139 height 46
